Goal: Communication & Community: Connect with others

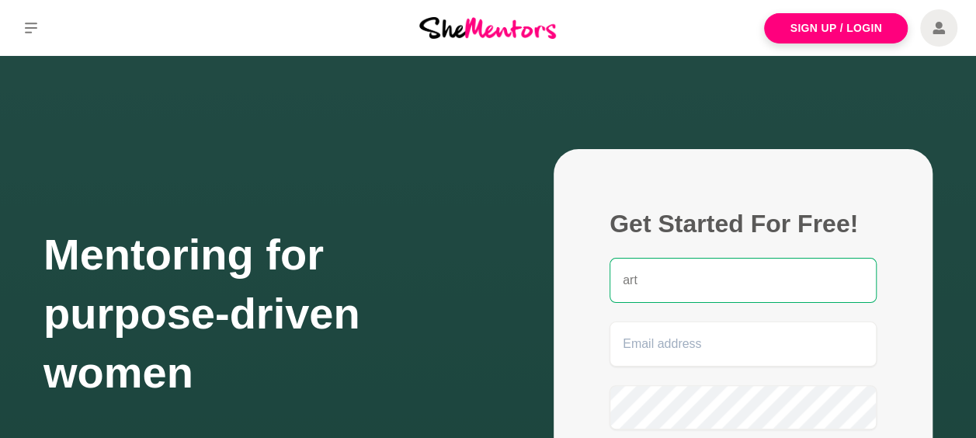
type input "[EMAIL_ADDRESS][DOMAIN_NAME]"
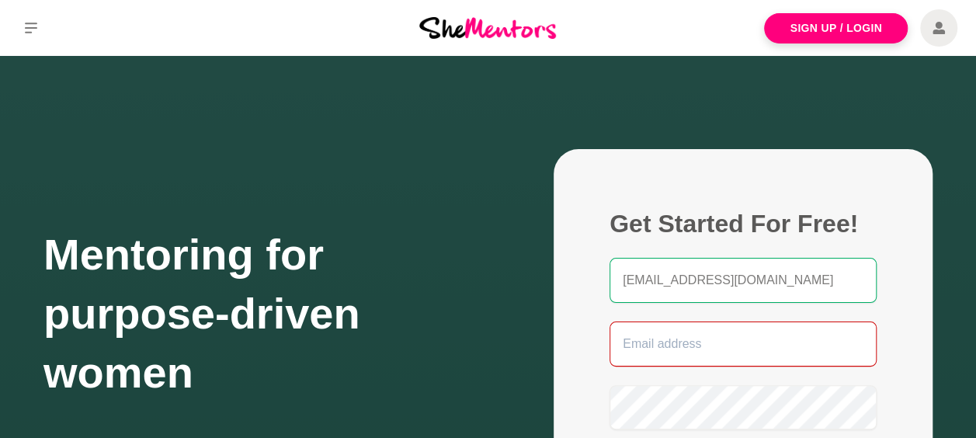
click at [665, 351] on input "email" at bounding box center [743, 344] width 267 height 45
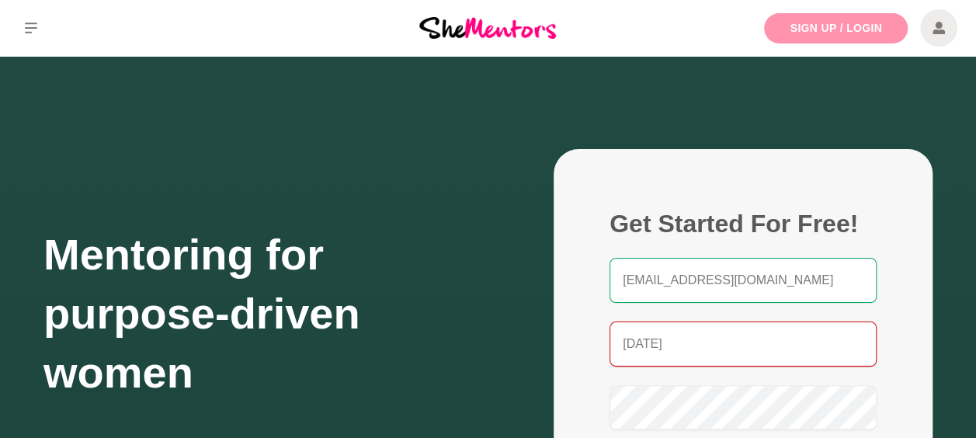
type input "[DATE]"
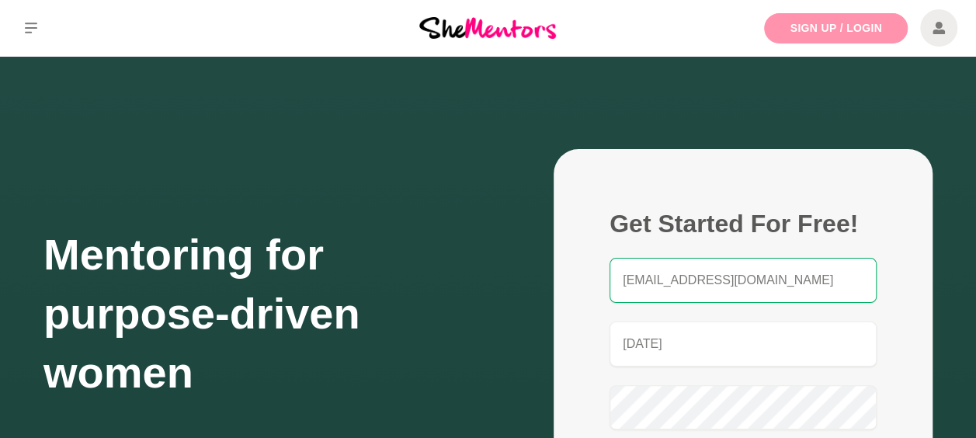
click at [875, 20] on link "Sign Up / Login" at bounding box center [836, 28] width 144 height 30
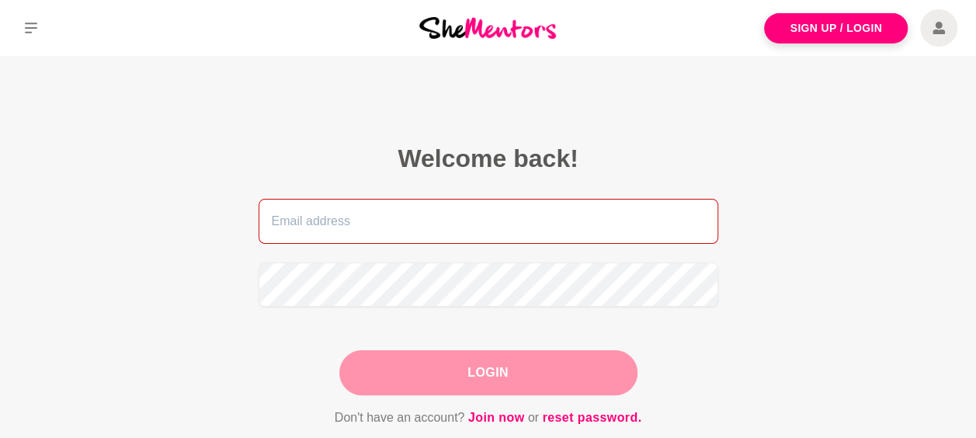
click at [367, 217] on input "email" at bounding box center [489, 221] width 460 height 45
type input "[EMAIL_ADDRESS][DOMAIN_NAME]"
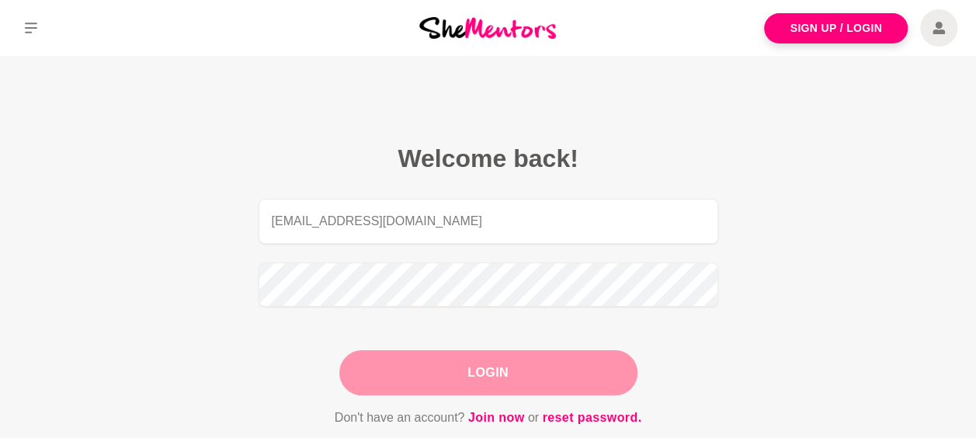
click at [519, 360] on button "Login" at bounding box center [488, 372] width 298 height 45
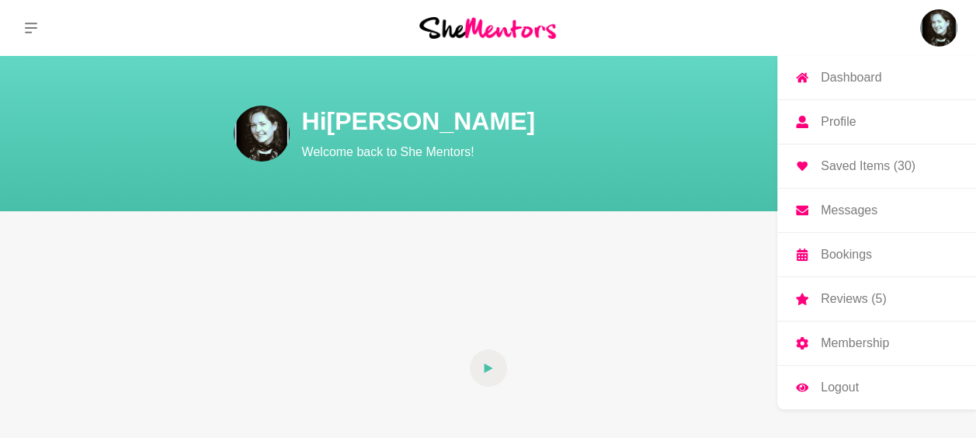
click at [843, 207] on p "Messages" at bounding box center [849, 210] width 57 height 12
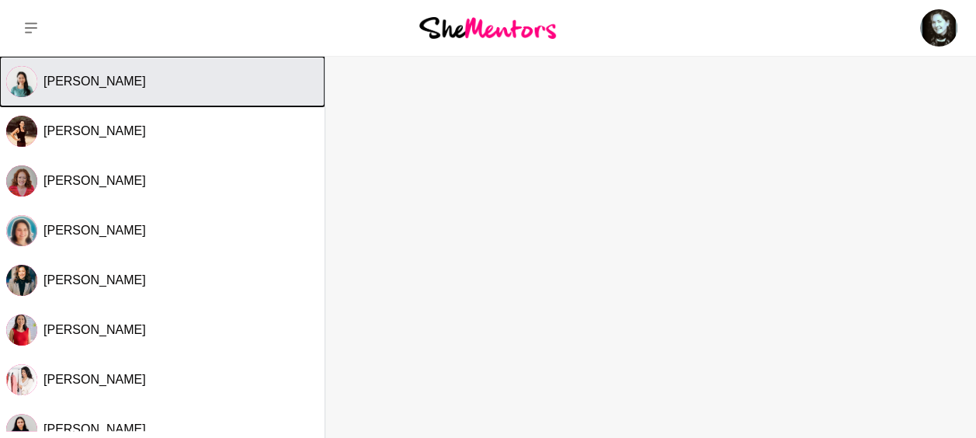
click at [241, 87] on div "[PERSON_NAME]" at bounding box center [180, 82] width 275 height 16
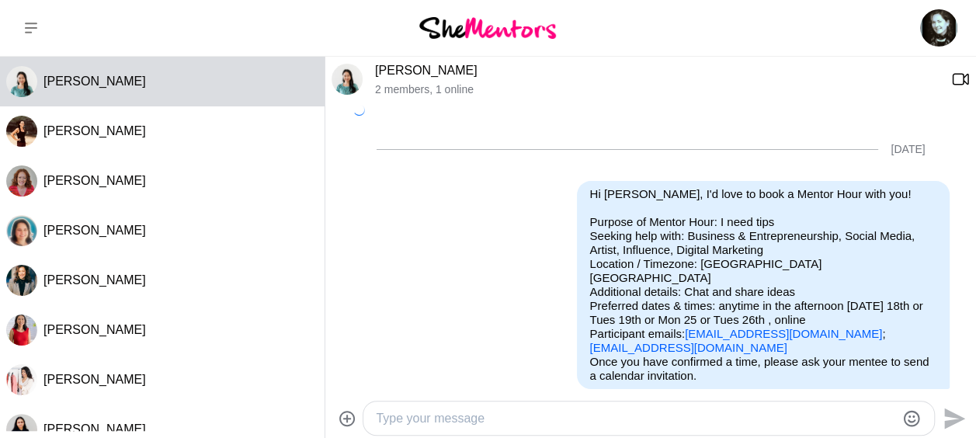
scroll to position [308, 0]
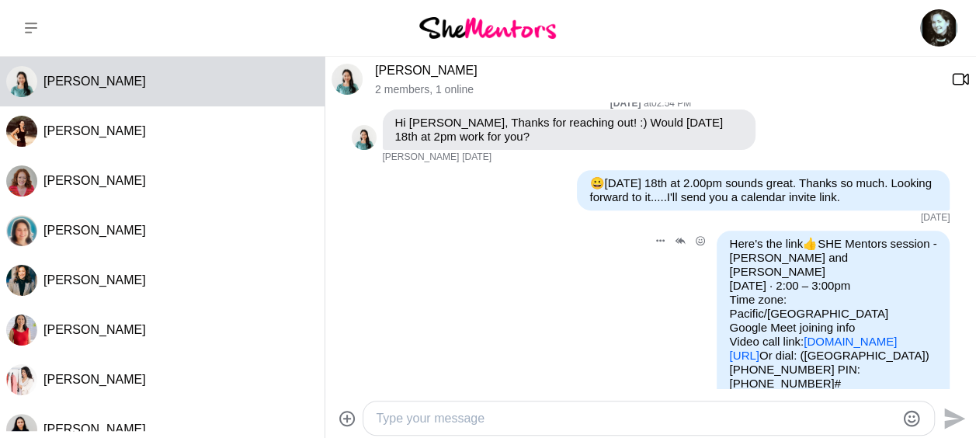
click at [836, 335] on link "[DOMAIN_NAME][URL]" at bounding box center [813, 348] width 168 height 27
